Goal: Task Accomplishment & Management: Manage account settings

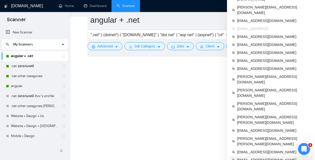
scroll to position [211, 0]
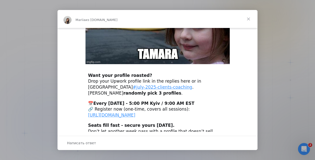
scroll to position [191, 0]
